Goal: Navigation & Orientation: Find specific page/section

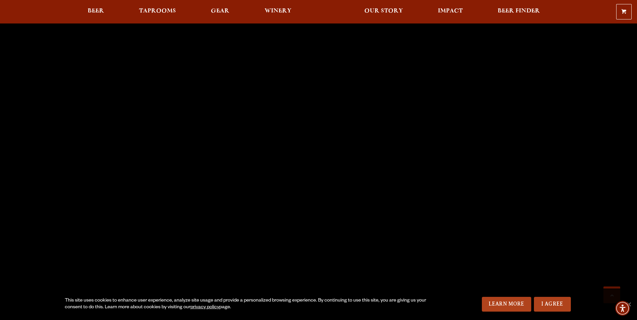
scroll to position [1989, 0]
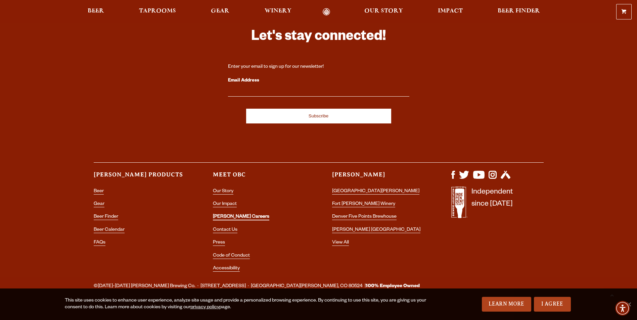
click at [221, 215] on link "[PERSON_NAME] Careers" at bounding box center [241, 218] width 56 height 6
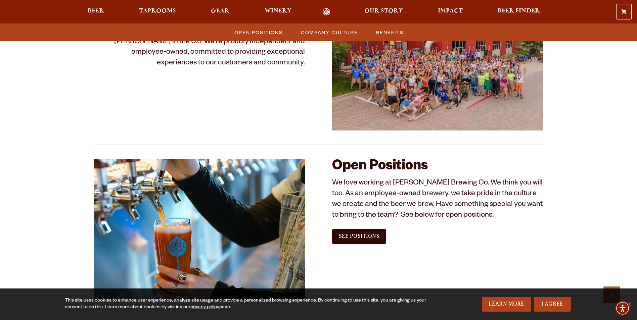
scroll to position [403, 0]
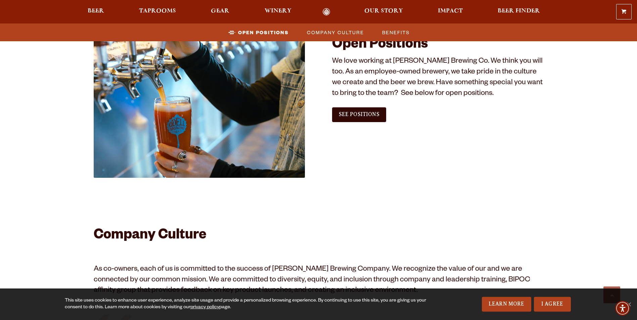
click at [355, 117] on span "See Positions" at bounding box center [359, 115] width 41 height 6
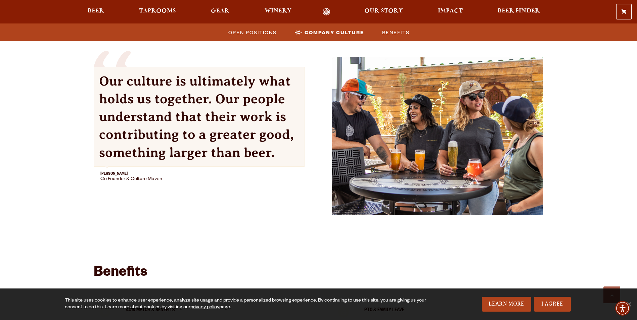
scroll to position [672, 0]
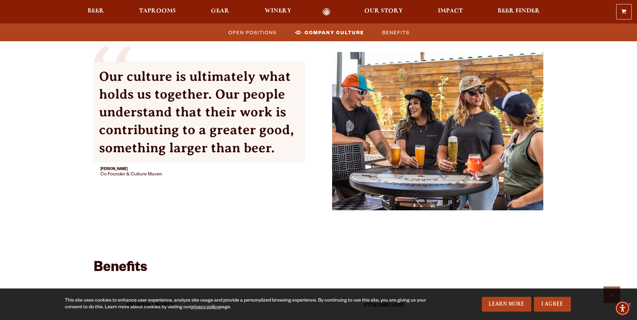
click at [99, 14] on span "Beer" at bounding box center [96, 10] width 16 height 5
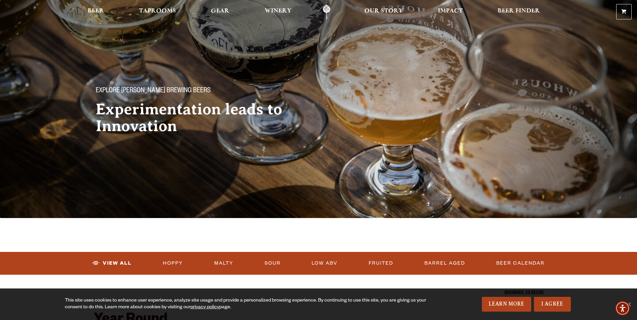
click at [161, 10] on span "Taprooms" at bounding box center [157, 10] width 37 height 5
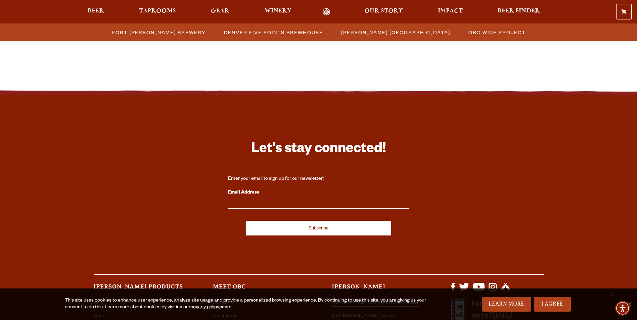
scroll to position [705, 0]
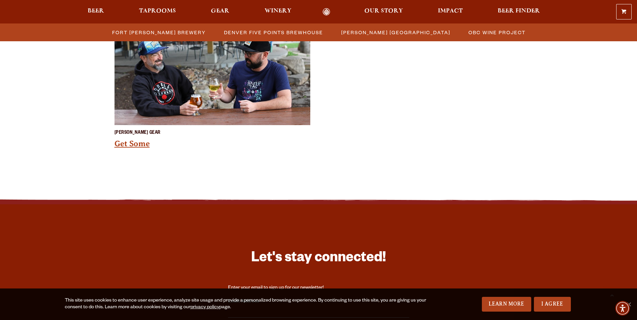
click at [141, 144] on link "Get Some" at bounding box center [132, 143] width 35 height 9
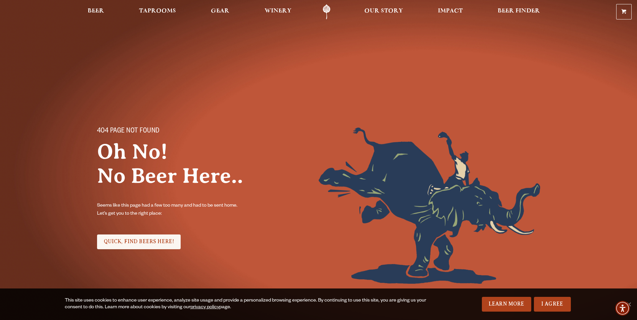
click at [216, 11] on span "Gear" at bounding box center [220, 10] width 18 height 5
